Goal: Navigation & Orientation: Find specific page/section

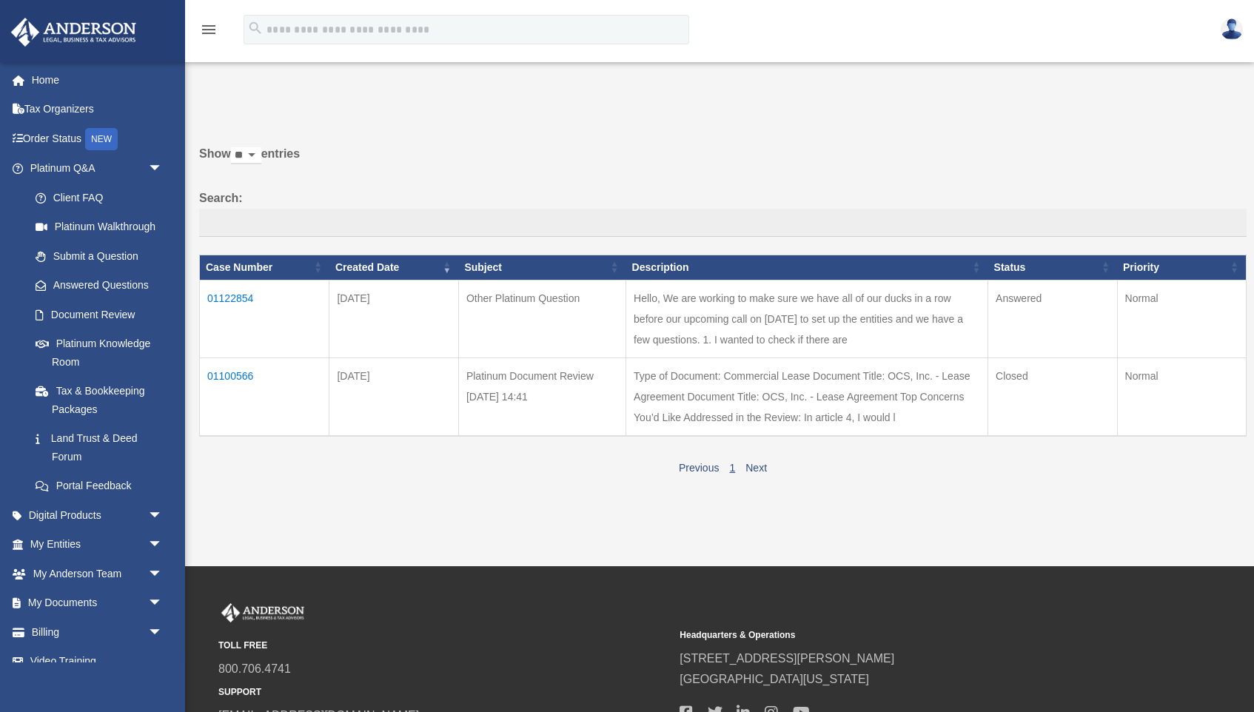
scroll to position [101, 0]
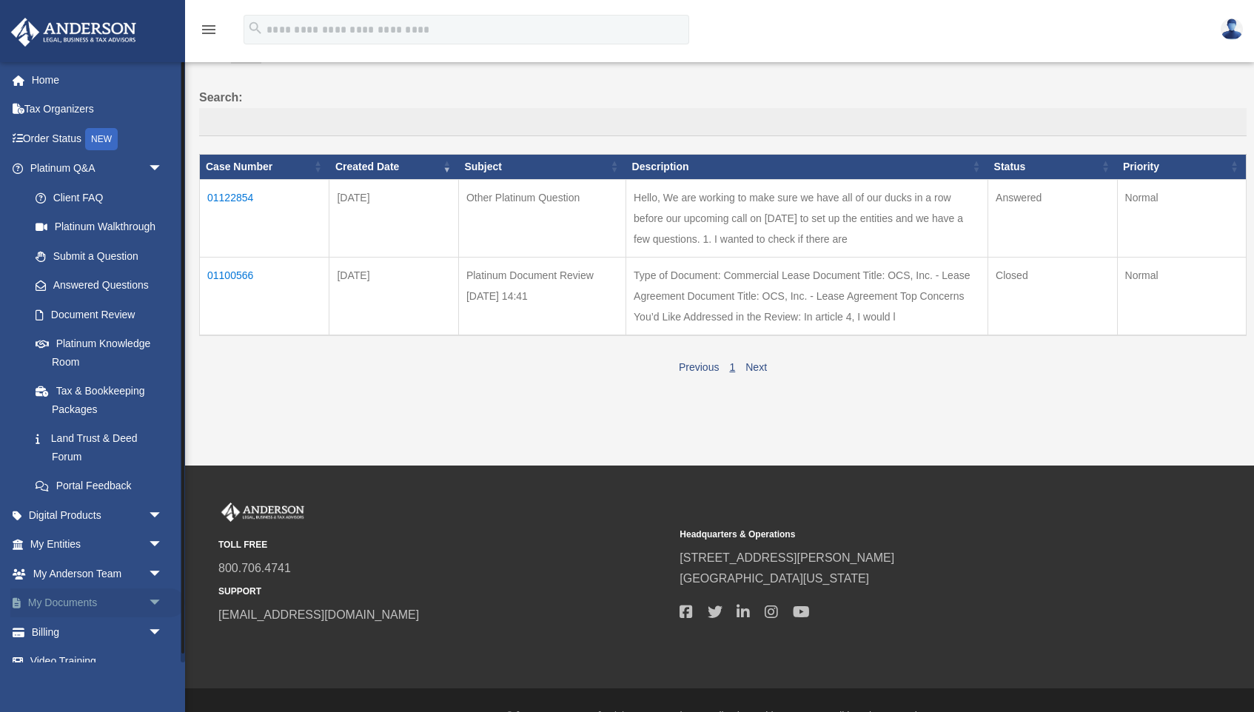
click at [113, 593] on link "My Documents arrow_drop_down" at bounding box center [97, 604] width 175 height 30
click at [154, 593] on span "arrow_drop_down" at bounding box center [163, 604] width 30 height 30
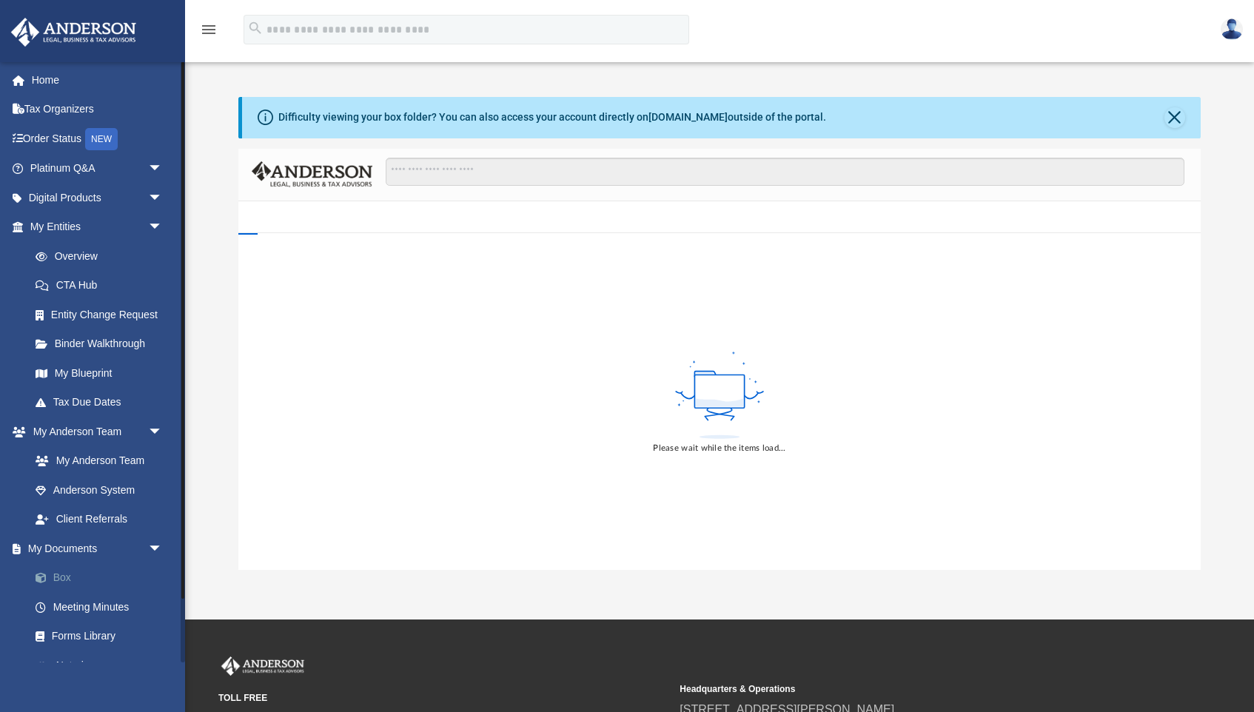
click at [68, 578] on link "Box" at bounding box center [103, 578] width 164 height 30
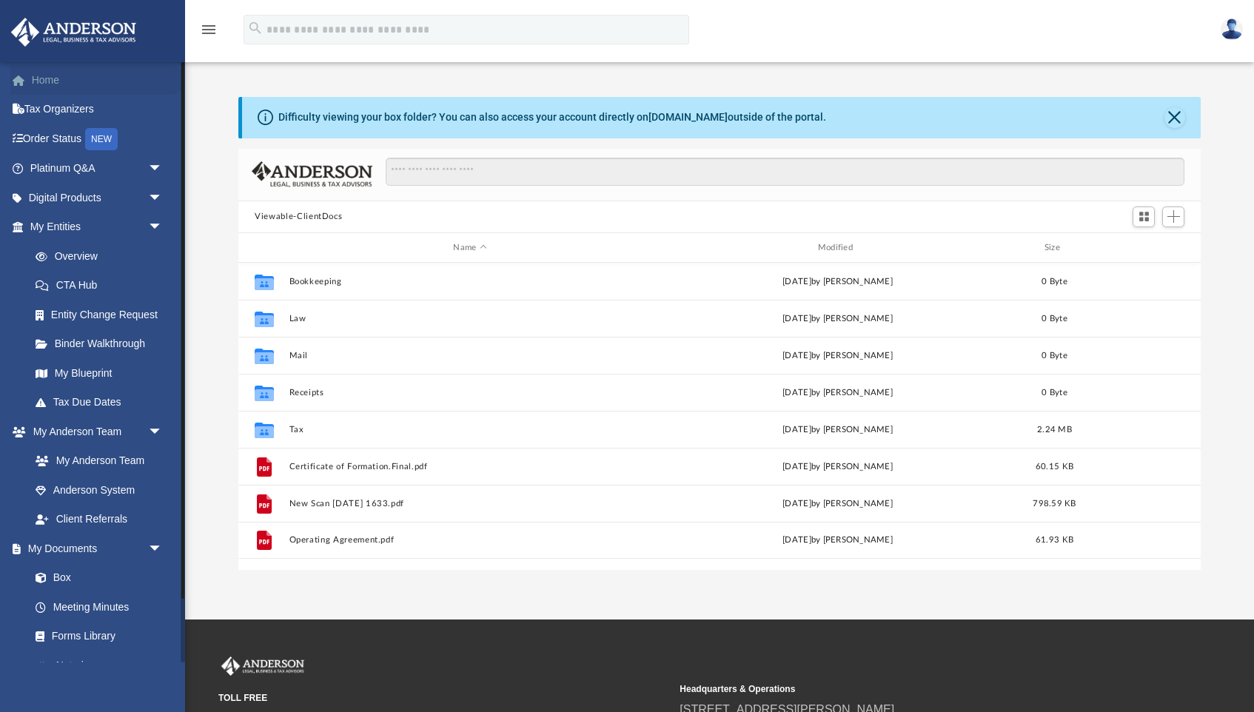
click at [56, 85] on link "Home" at bounding box center [97, 80] width 175 height 30
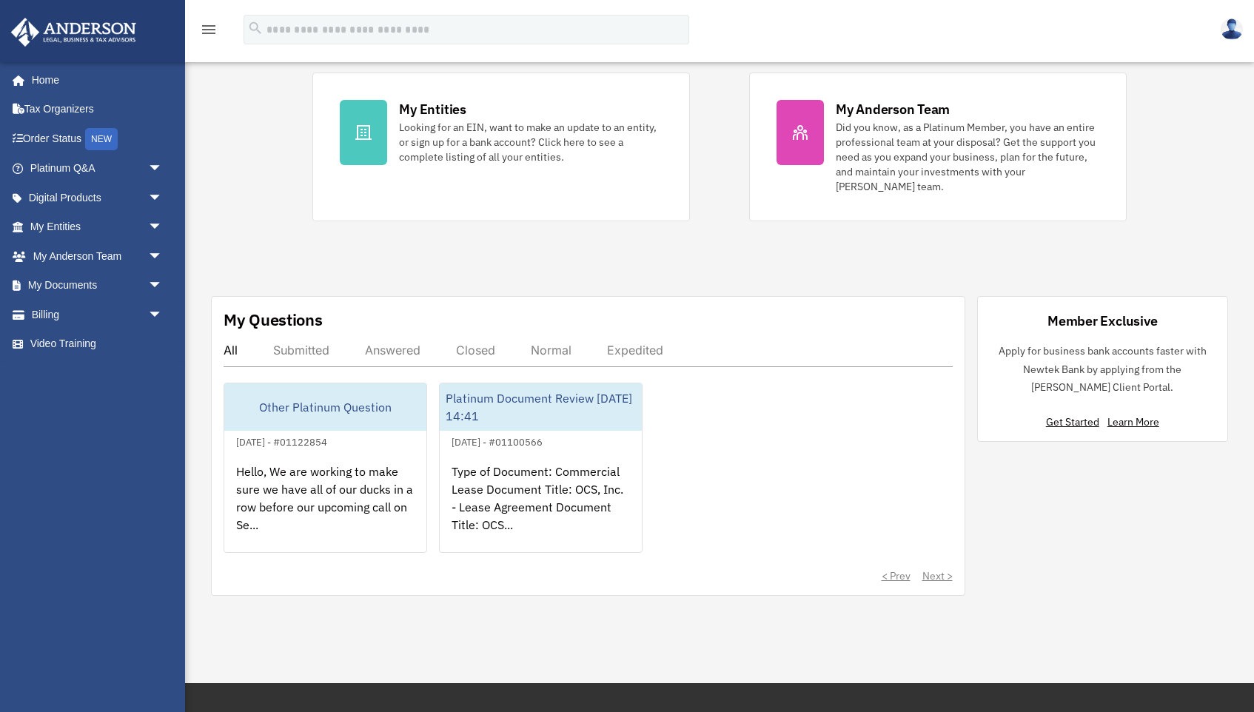
scroll to position [292, 0]
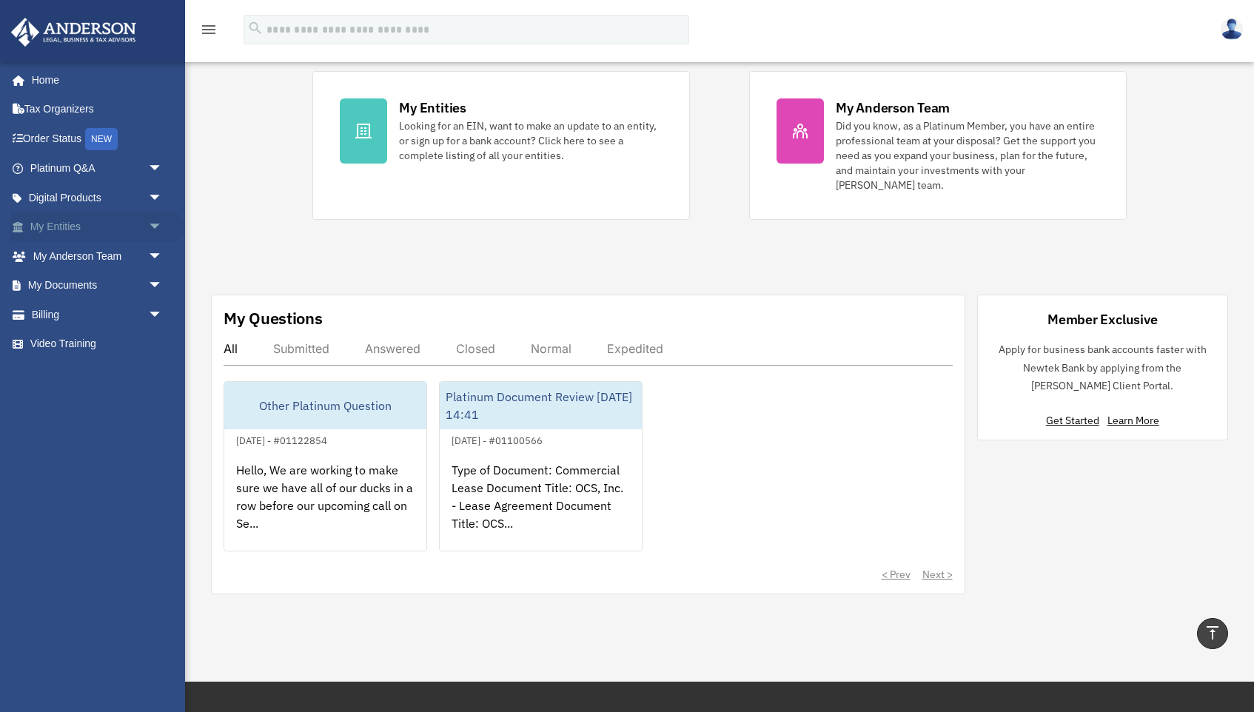
click at [154, 222] on span "arrow_drop_down" at bounding box center [163, 227] width 30 height 30
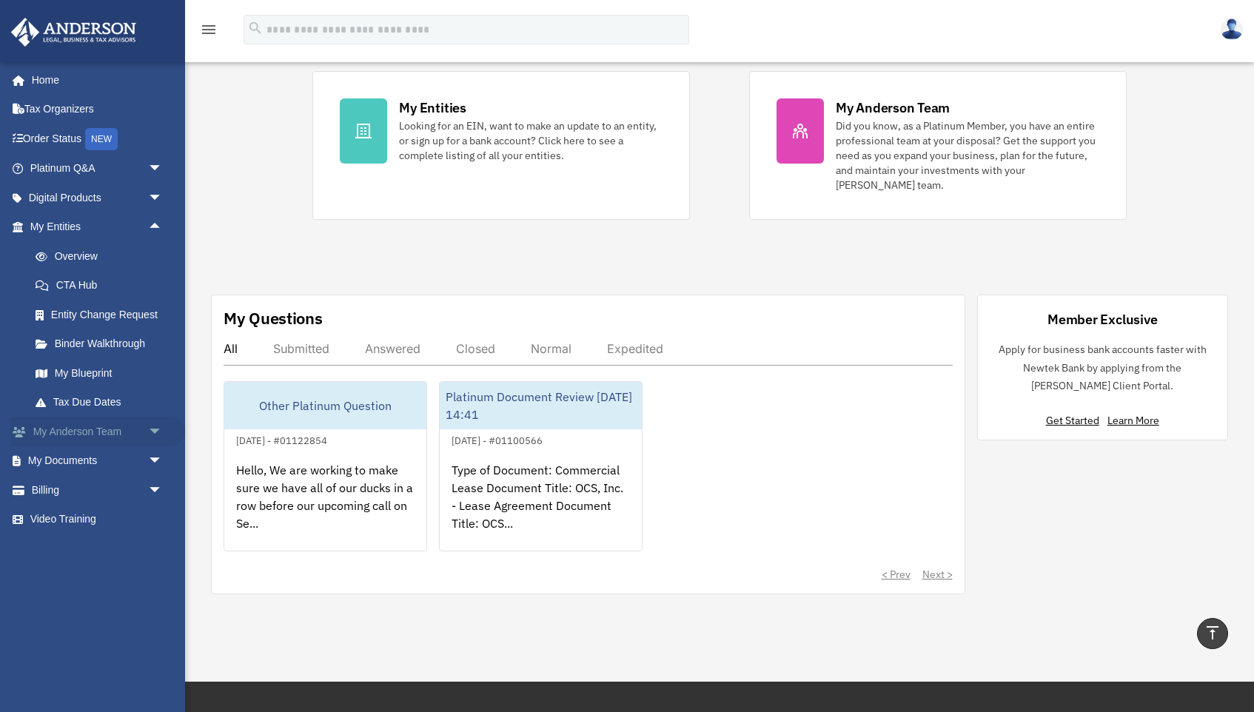
click at [154, 426] on span "arrow_drop_down" at bounding box center [163, 432] width 30 height 30
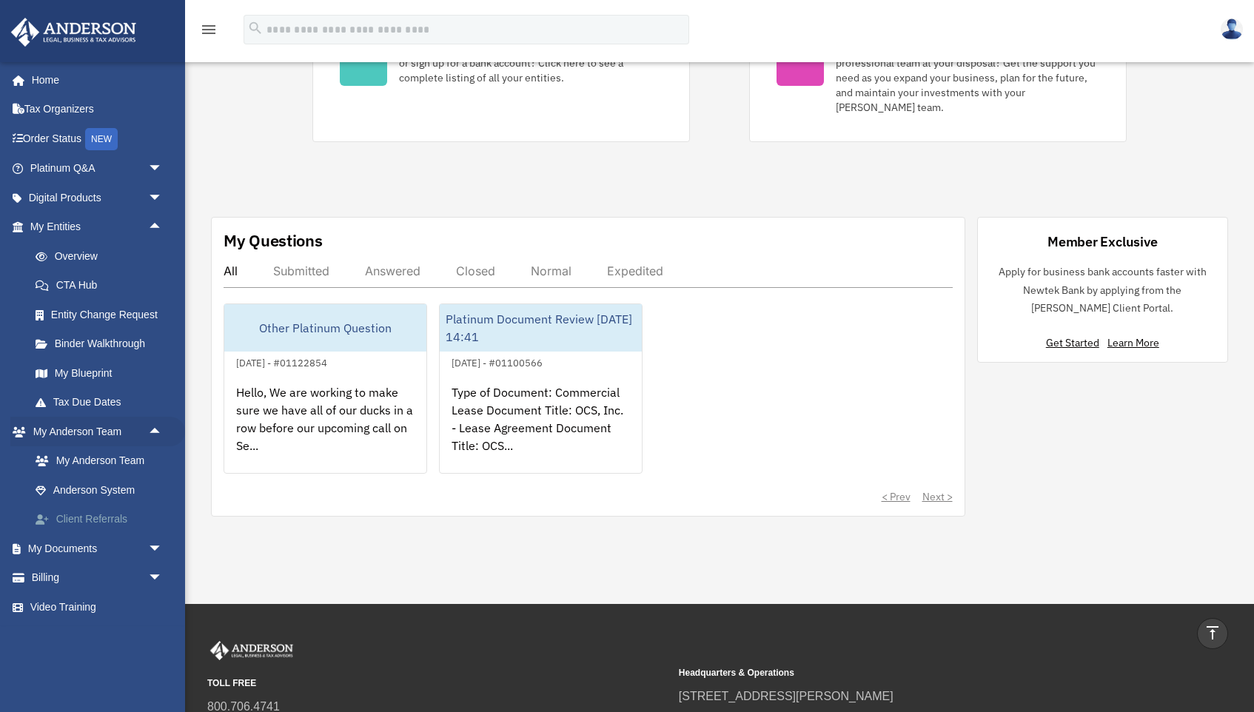
scroll to position [380, 0]
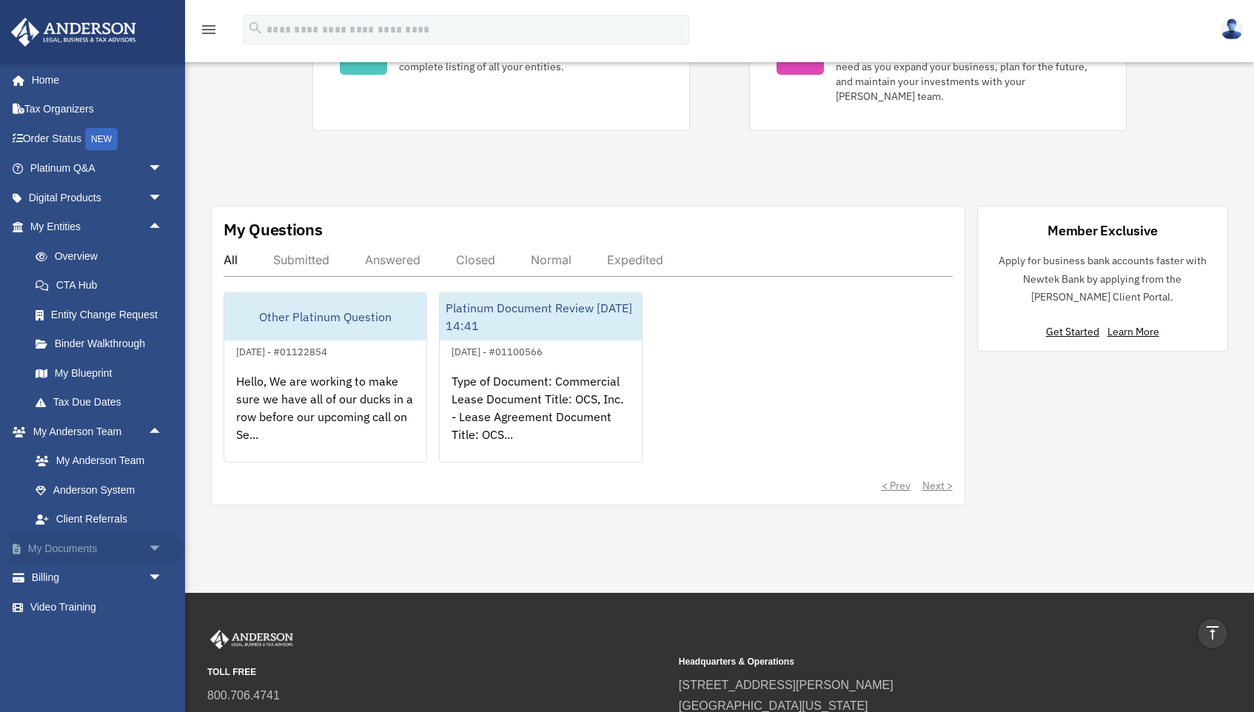
click at [150, 535] on span "arrow_drop_down" at bounding box center [163, 549] width 30 height 30
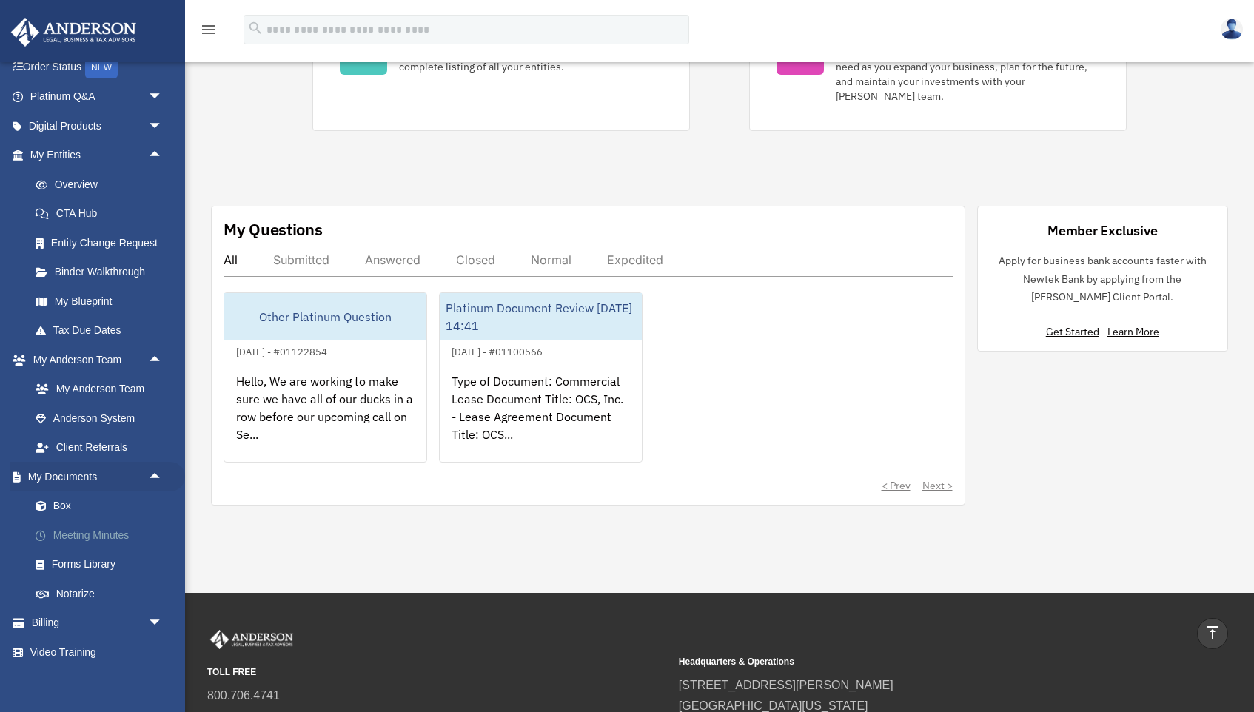
scroll to position [71, 0]
click at [152, 609] on span "arrow_drop_down" at bounding box center [163, 624] width 30 height 30
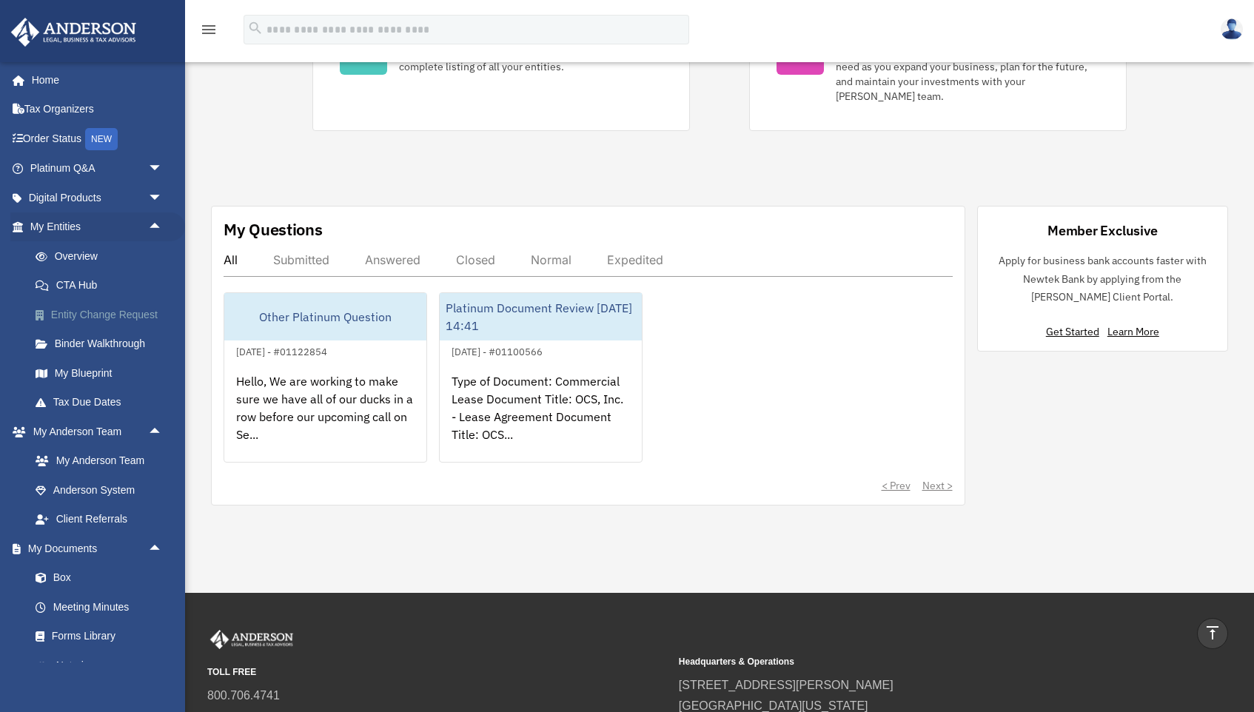
scroll to position [0, 0]
click at [156, 168] on span "arrow_drop_down" at bounding box center [163, 169] width 30 height 30
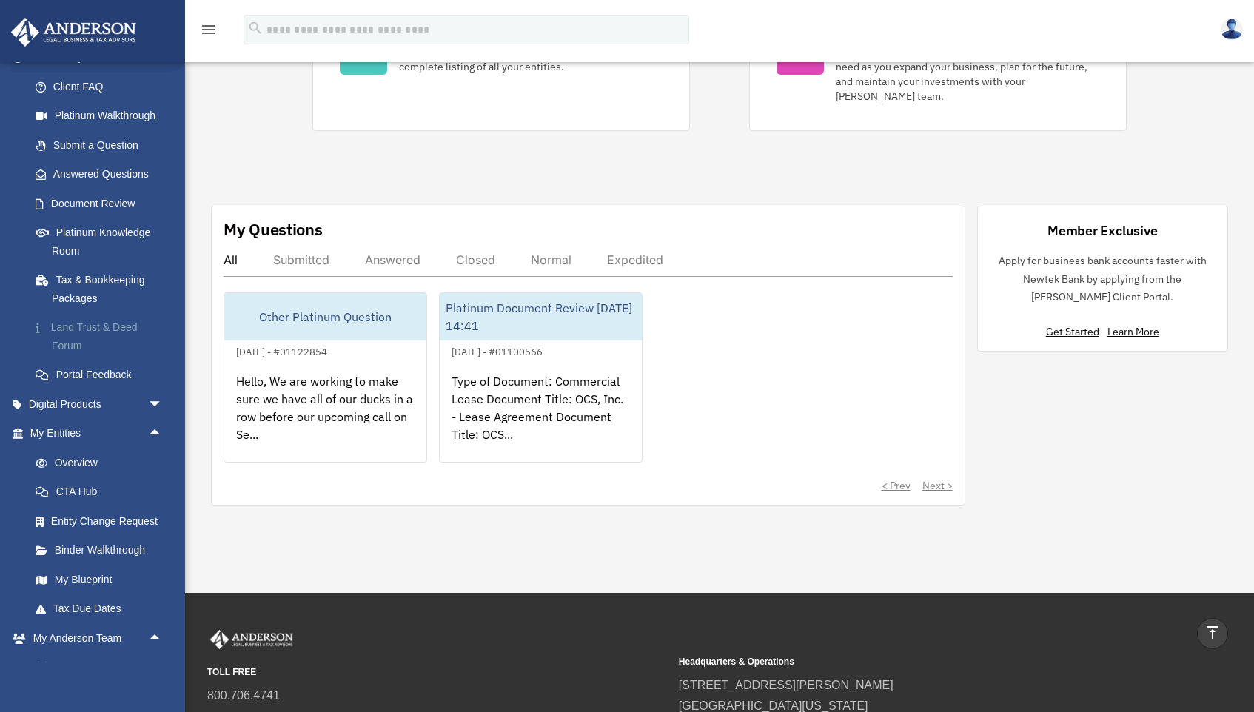
scroll to position [129, 0]
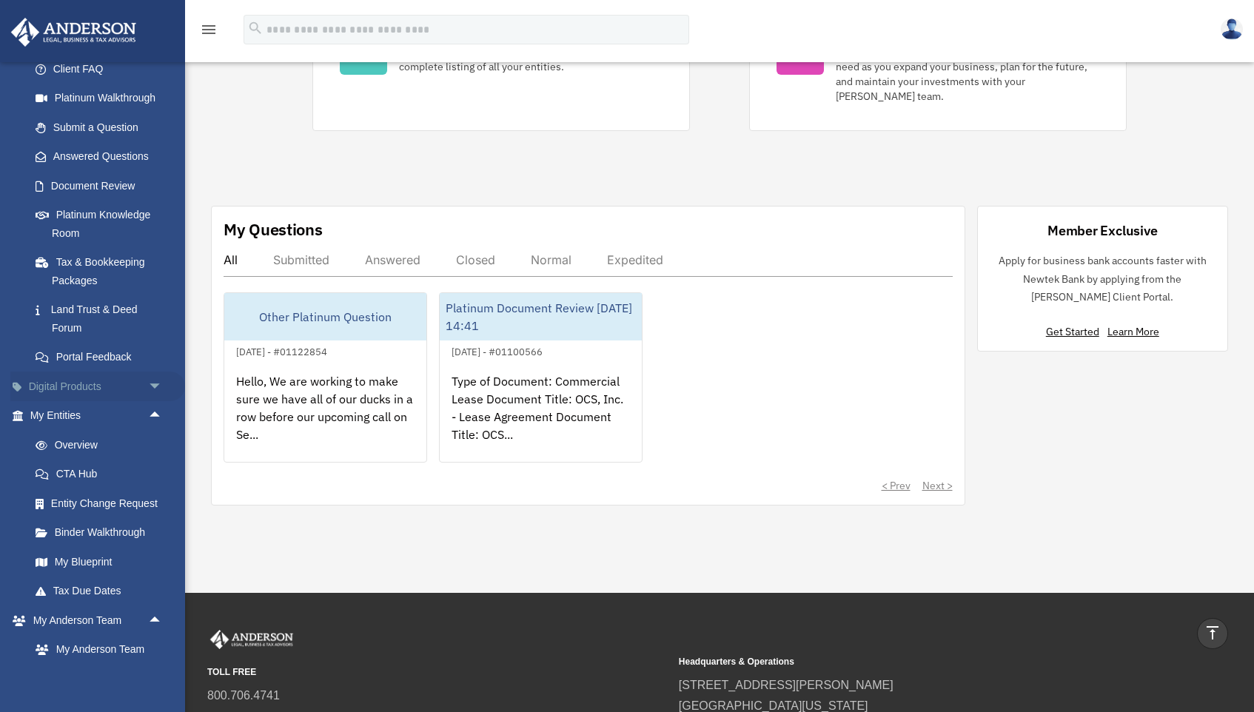
click at [156, 372] on span "arrow_drop_down" at bounding box center [163, 387] width 30 height 30
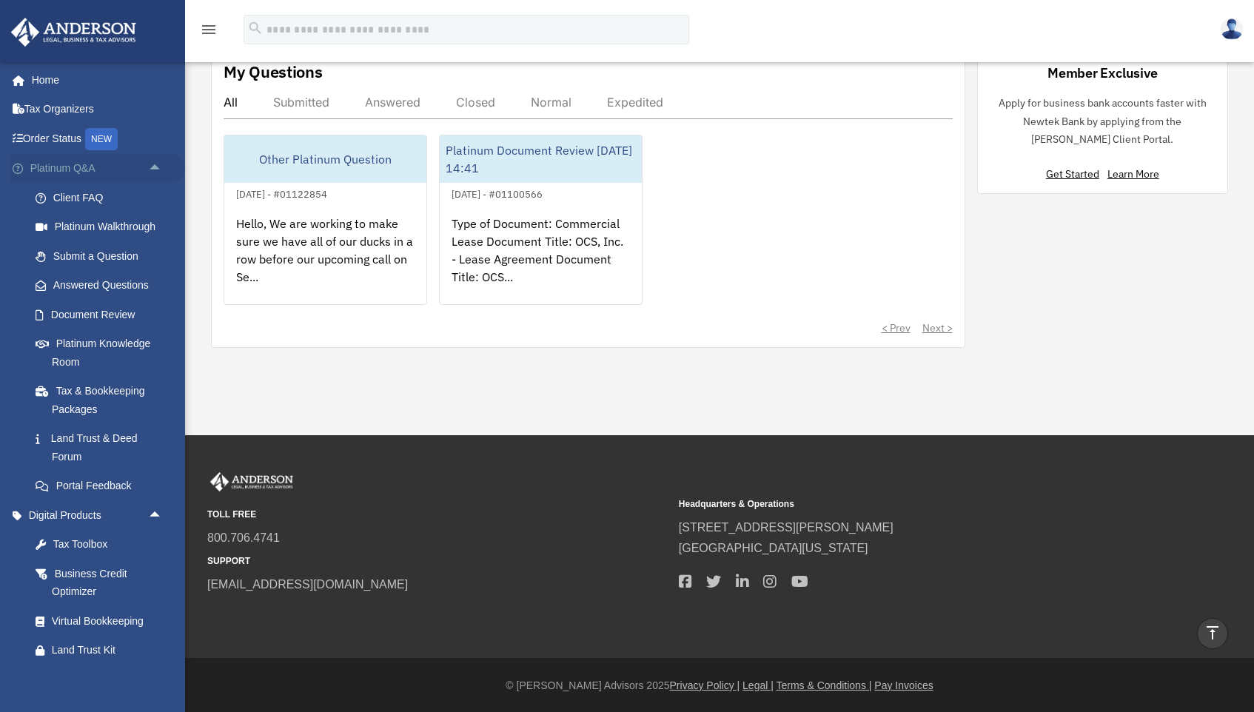
scroll to position [0, 0]
click at [154, 168] on span "arrow_drop_up" at bounding box center [163, 169] width 30 height 30
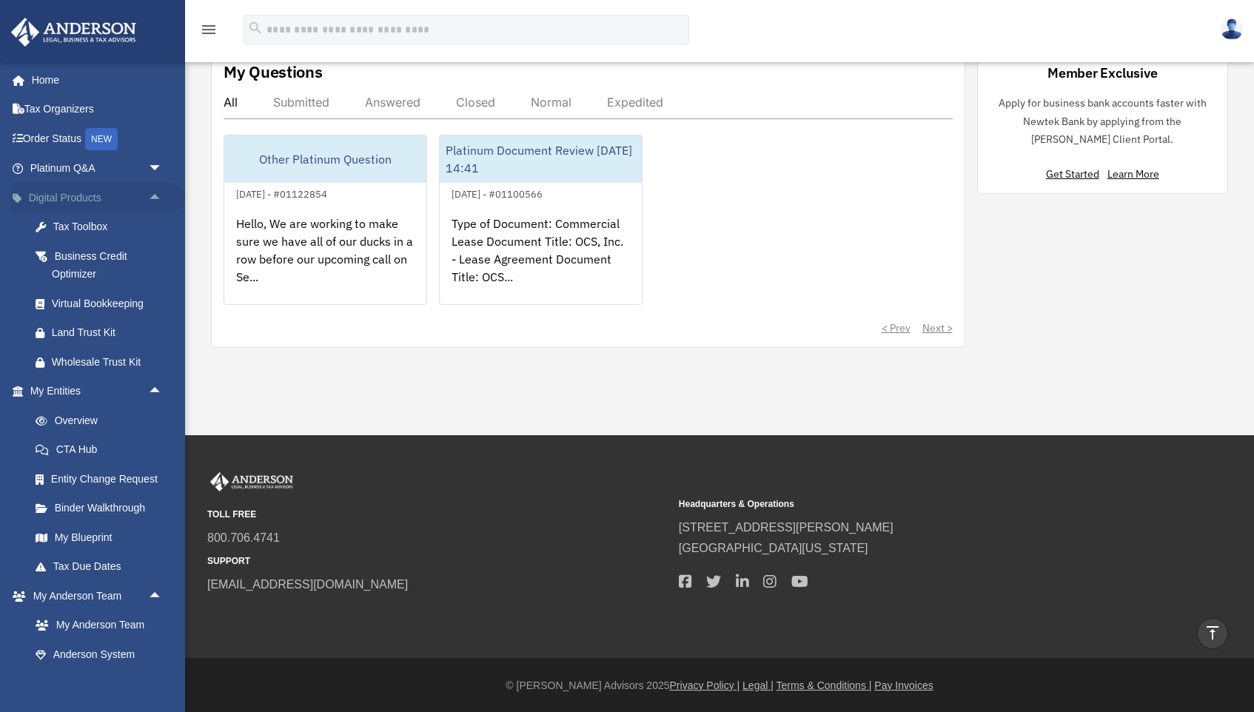
click at [152, 191] on span "arrow_drop_up" at bounding box center [163, 198] width 30 height 30
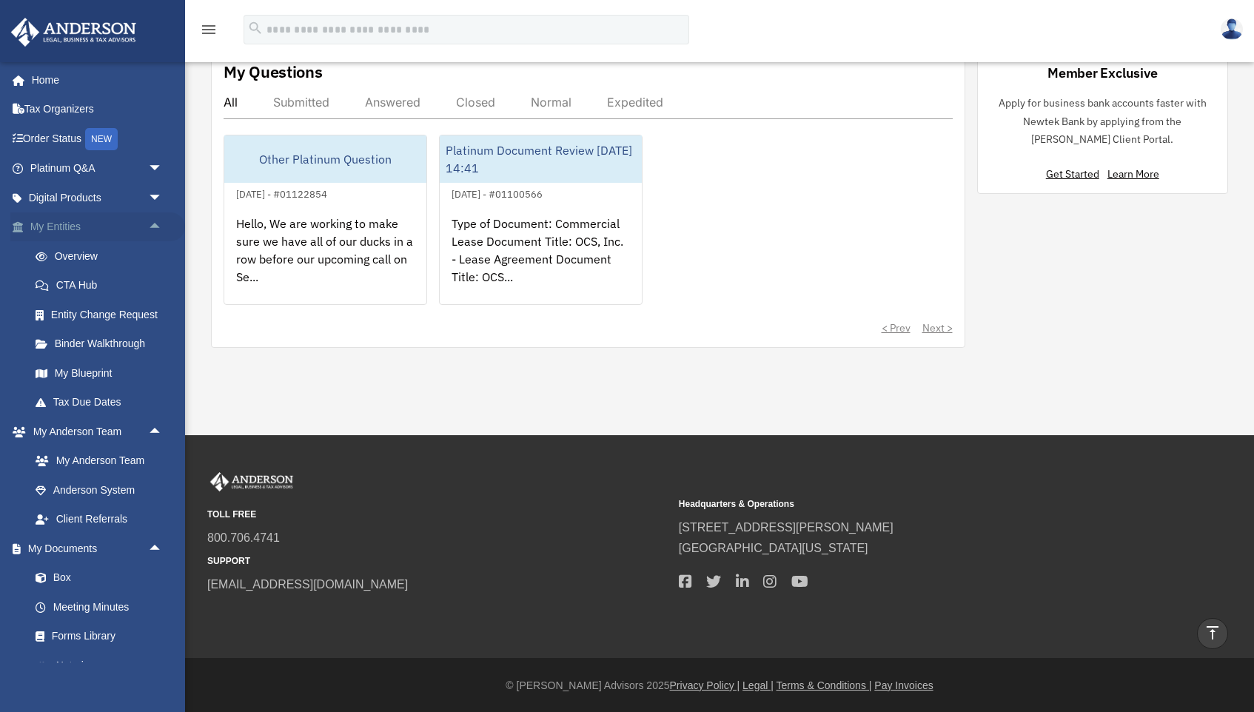
click at [152, 224] on span "arrow_drop_up" at bounding box center [163, 227] width 30 height 30
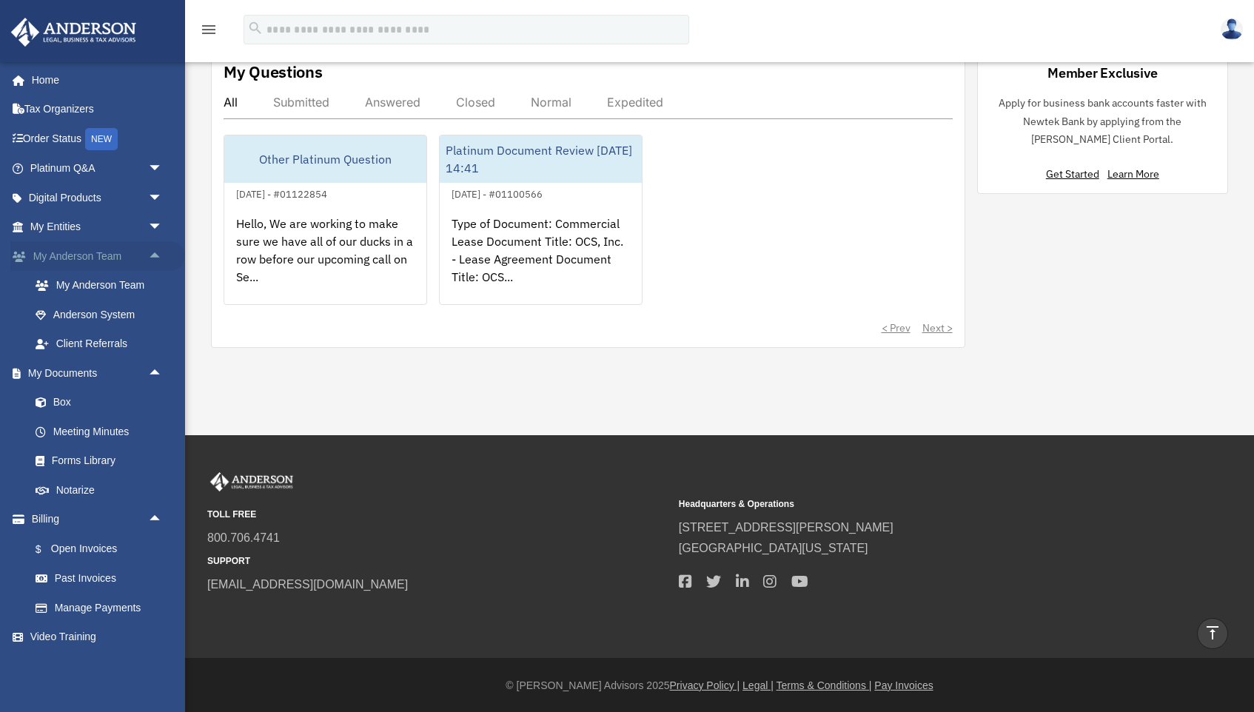
click at [155, 247] on span "arrow_drop_up" at bounding box center [163, 256] width 30 height 30
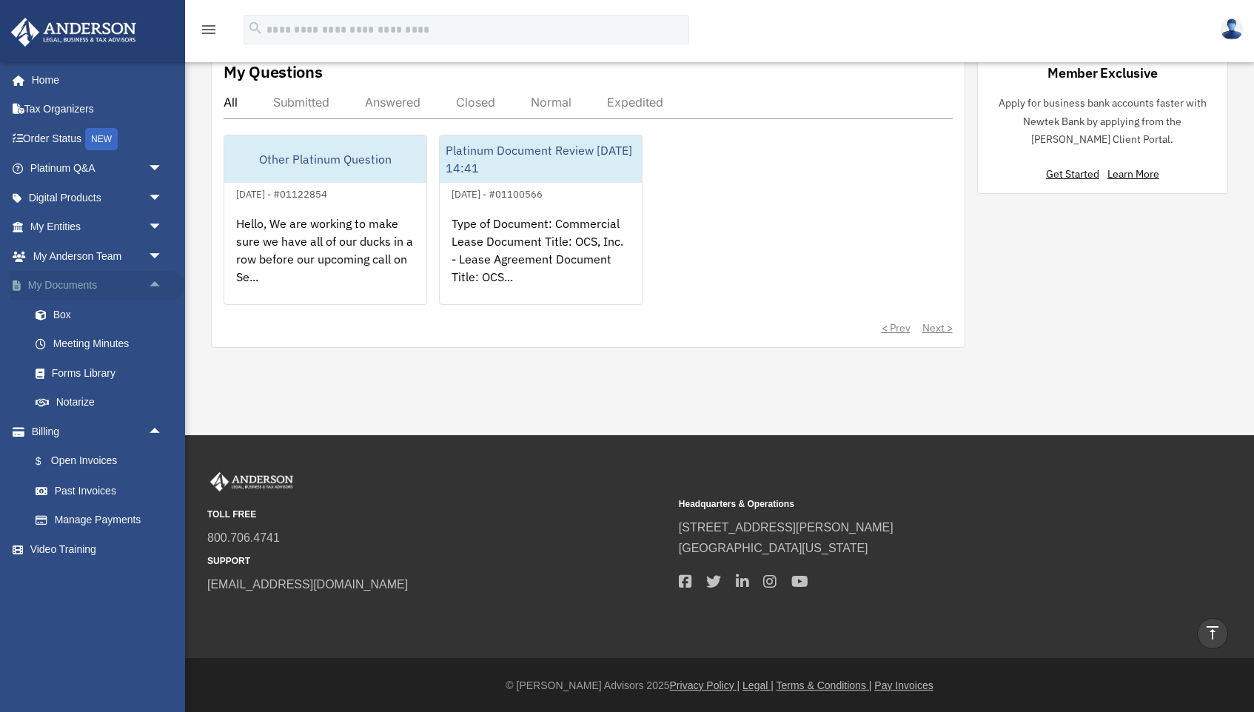
click at [153, 277] on span "arrow_drop_up" at bounding box center [163, 286] width 30 height 30
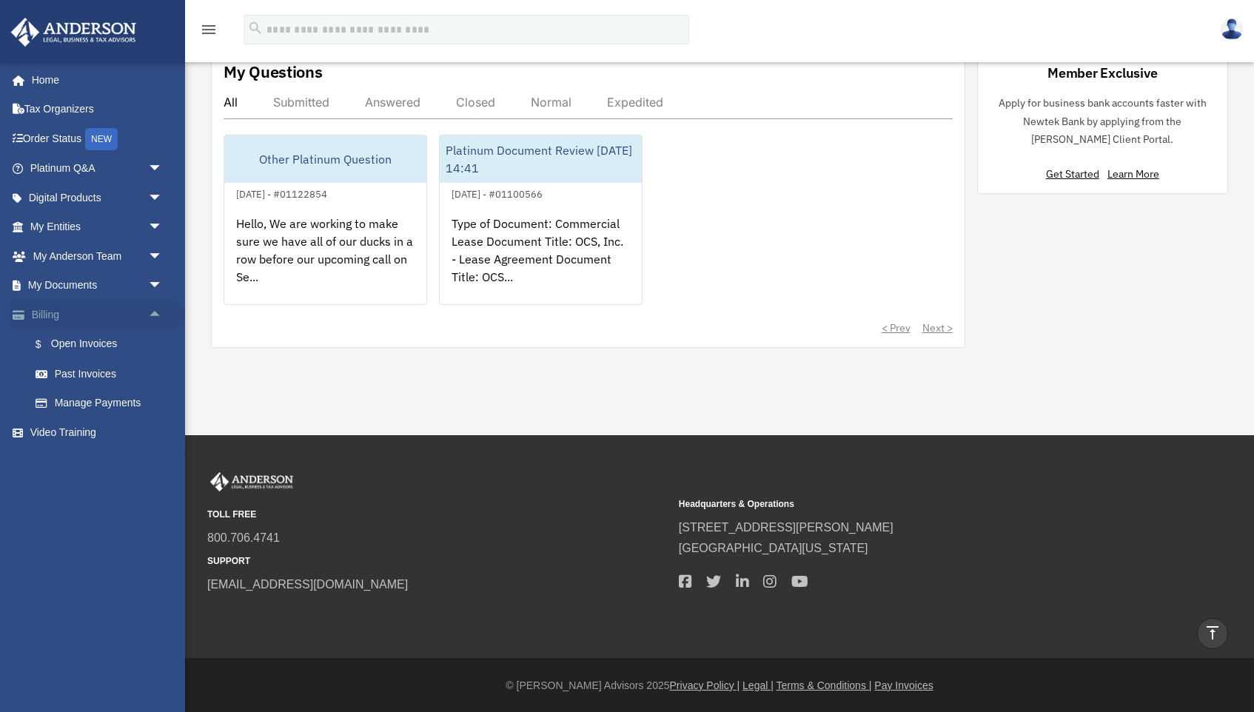
click at [152, 308] on span "arrow_drop_up" at bounding box center [163, 315] width 30 height 30
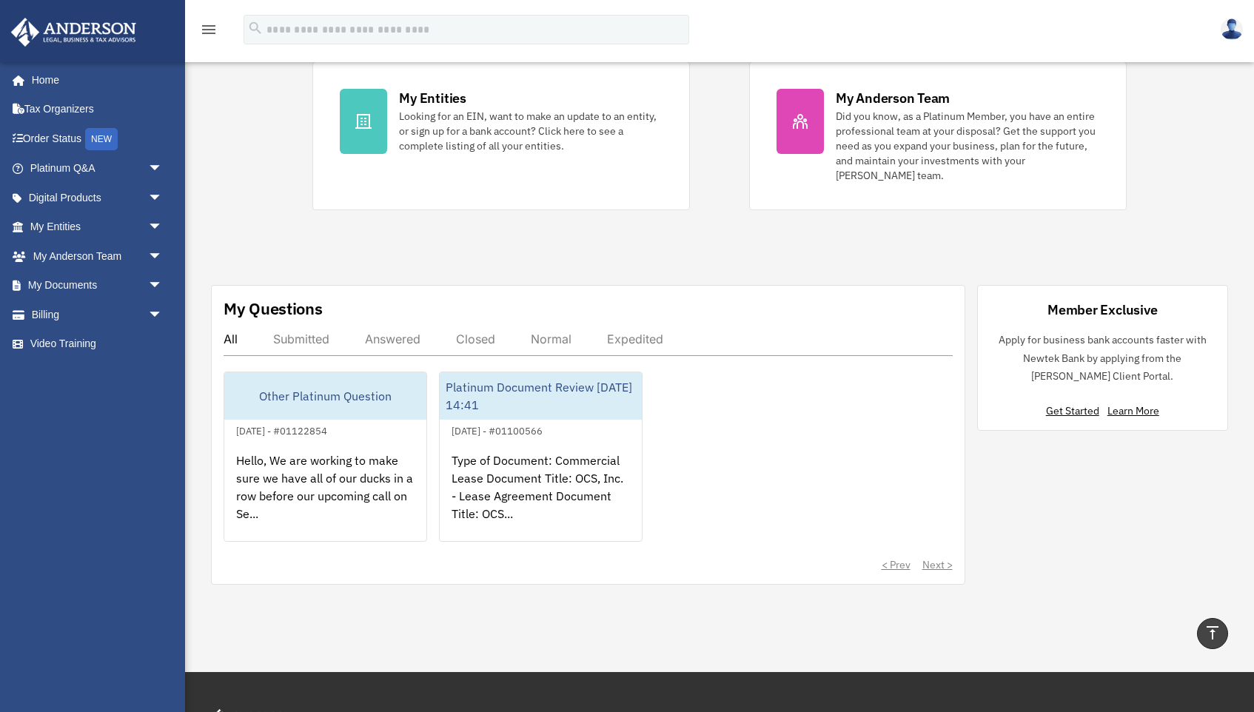
scroll to position [296, 0]
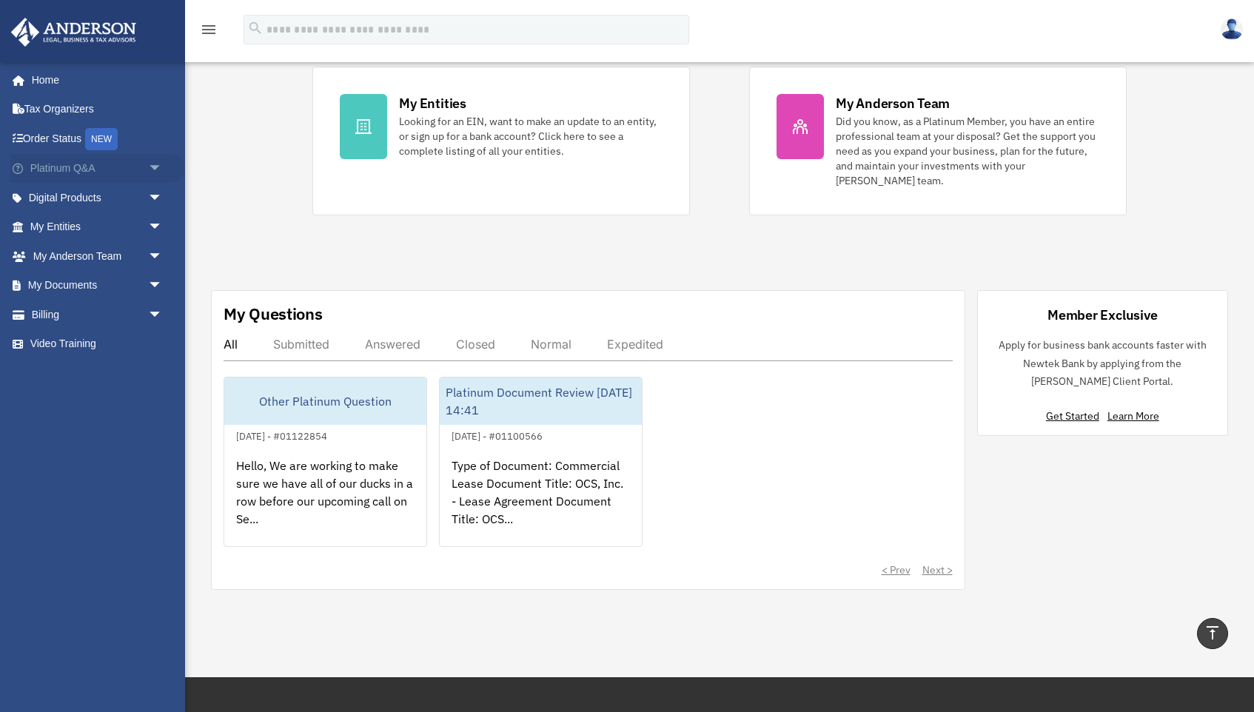
click at [152, 171] on span "arrow_drop_down" at bounding box center [163, 169] width 30 height 30
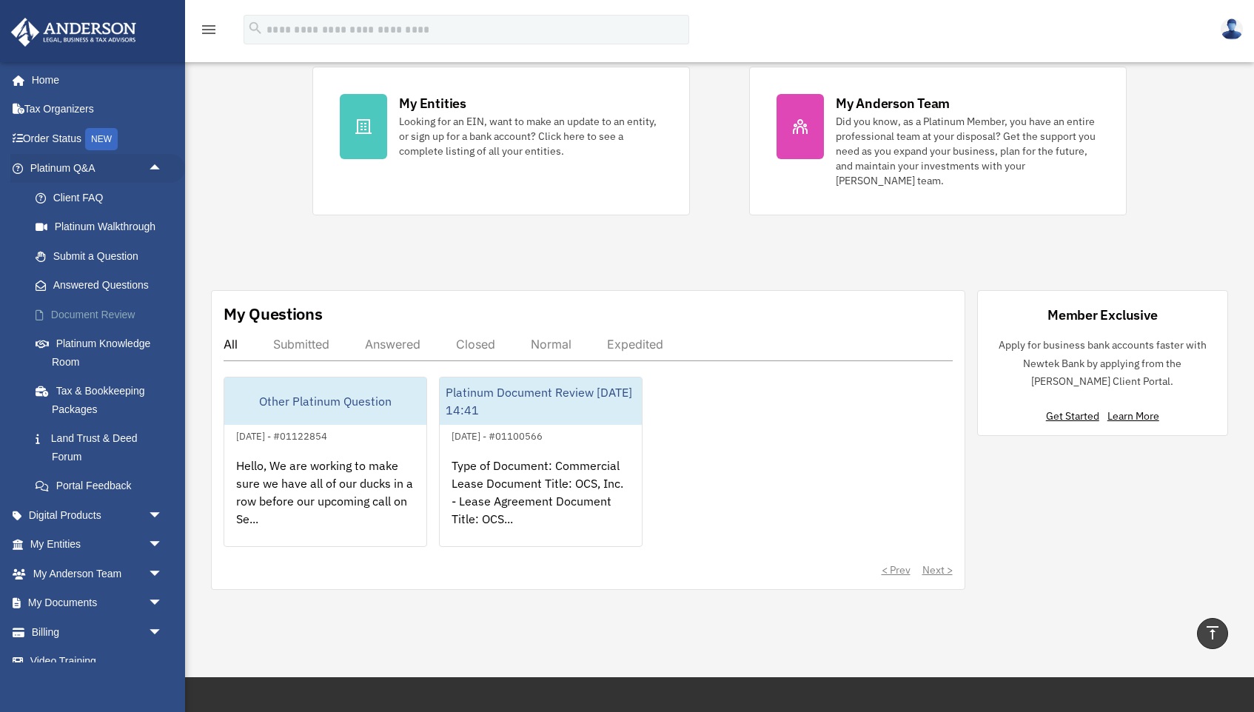
click at [127, 310] on link "Document Review" at bounding box center [103, 315] width 164 height 30
click at [74, 312] on link "Document Review" at bounding box center [103, 315] width 164 height 30
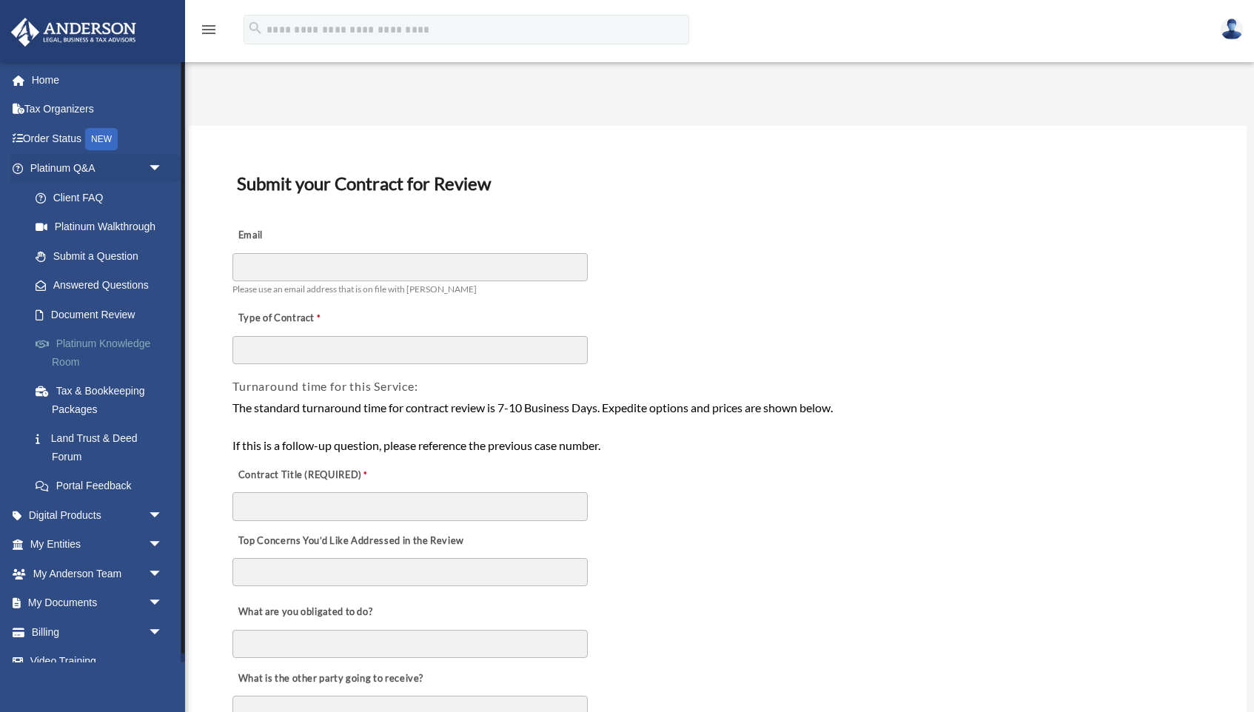
click at [110, 334] on link "Platinum Knowledge Room" at bounding box center [103, 352] width 164 height 47
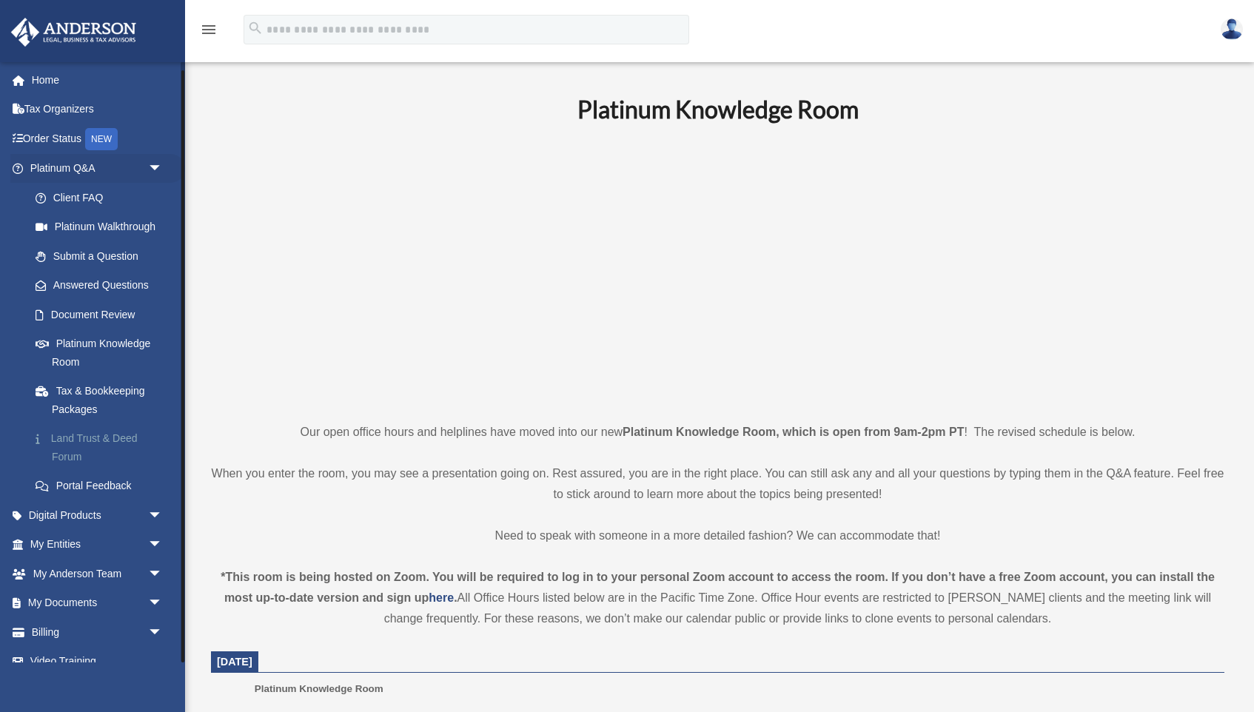
scroll to position [9, 0]
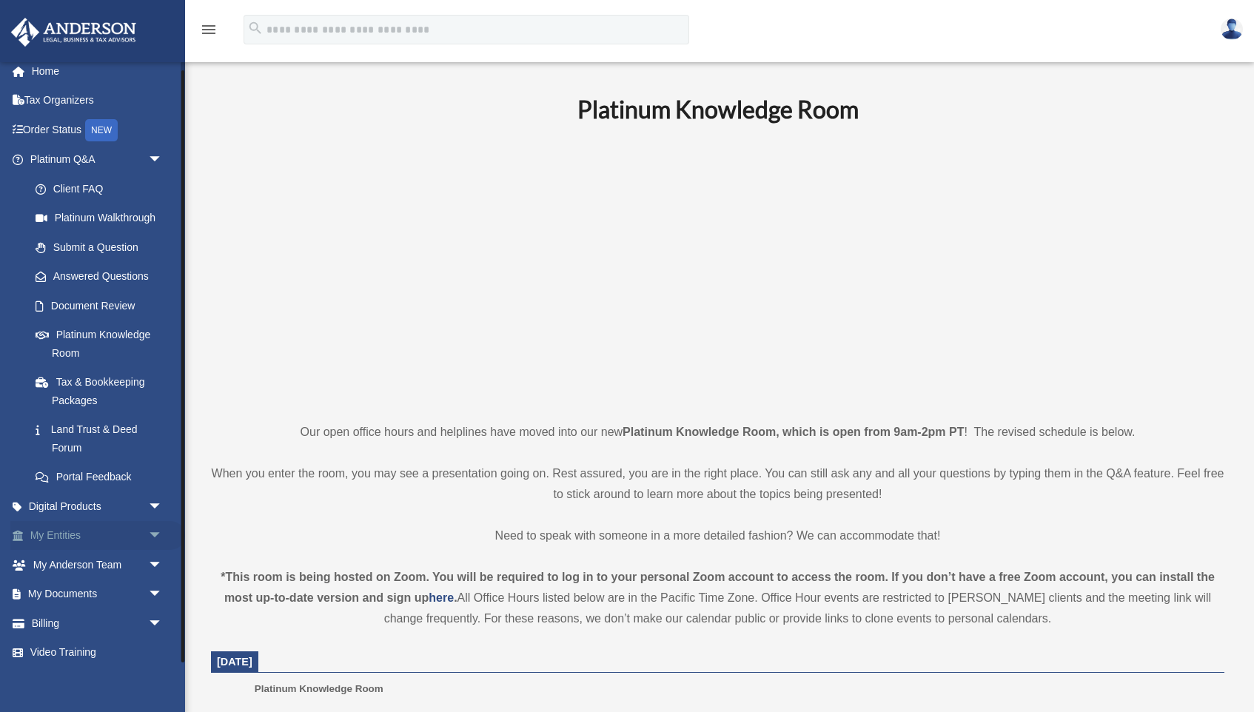
click at [155, 531] on span "arrow_drop_down" at bounding box center [163, 536] width 30 height 30
click at [84, 560] on link "Overview" at bounding box center [103, 565] width 164 height 30
click at [96, 667] on link "My Blueprint" at bounding box center [103, 682] width 164 height 30
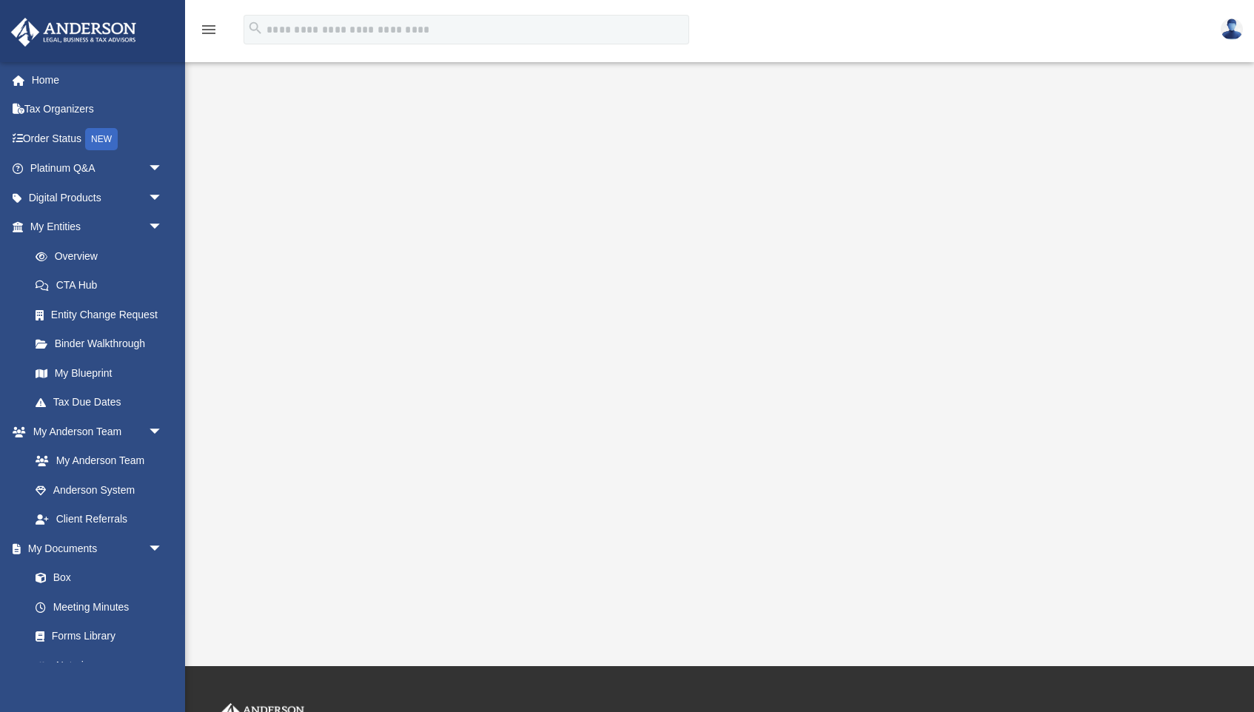
scroll to position [96, 0]
